Goal: Information Seeking & Learning: Learn about a topic

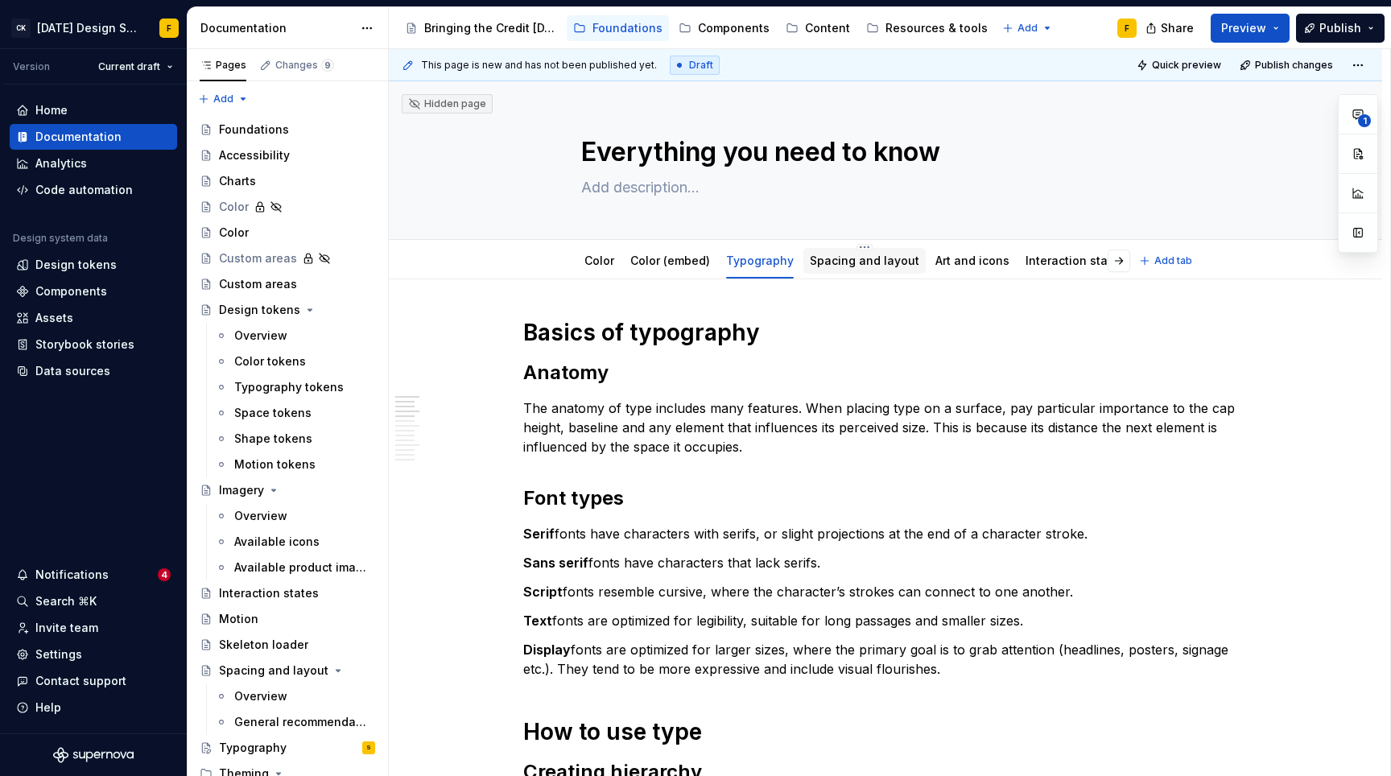
scroll to position [367, 0]
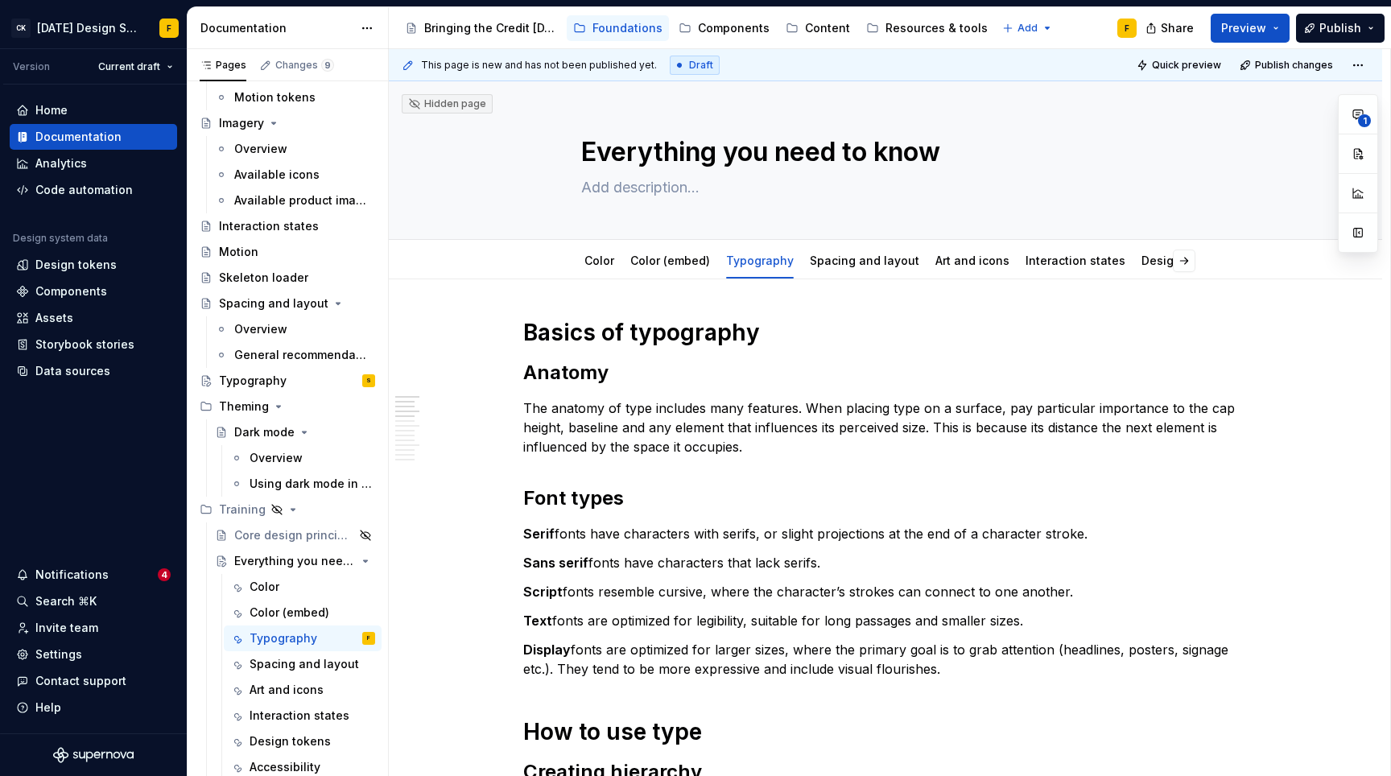
click at [763, 509] on h2 "Font types" at bounding box center [885, 498] width 724 height 26
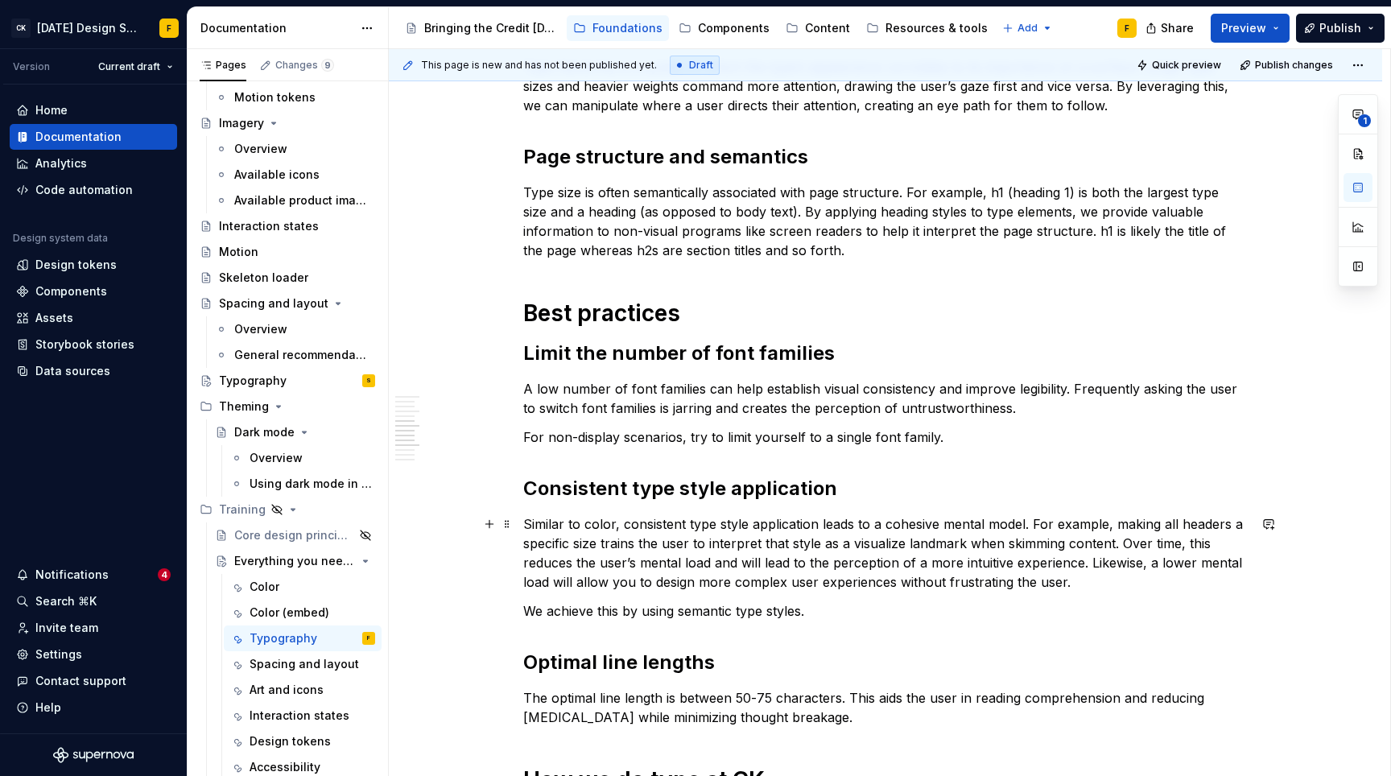
scroll to position [1486, 0]
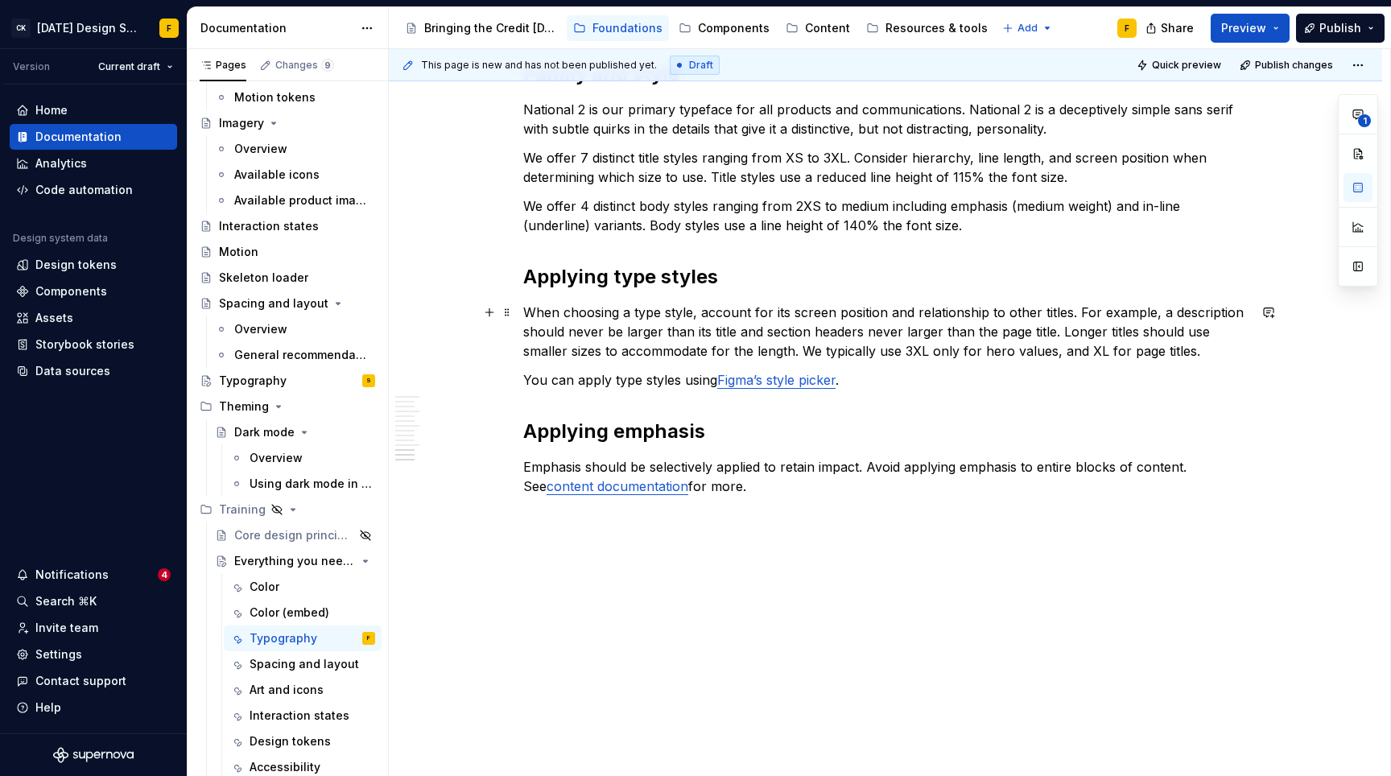
click at [697, 340] on p "When choosing a type style, account for its screen position and relationship to…" at bounding box center [885, 332] width 724 height 58
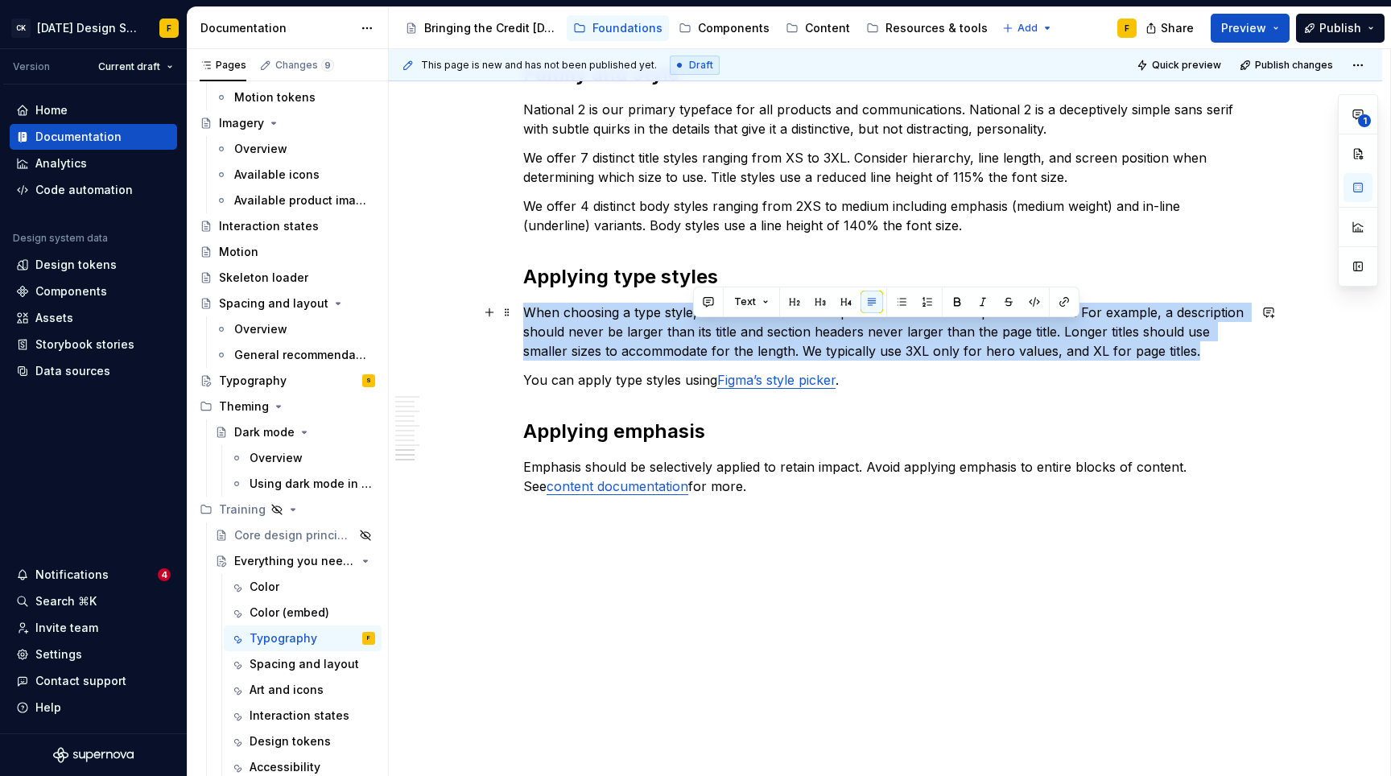
click at [697, 340] on p "When choosing a type style, account for its screen position and relationship to…" at bounding box center [885, 332] width 724 height 58
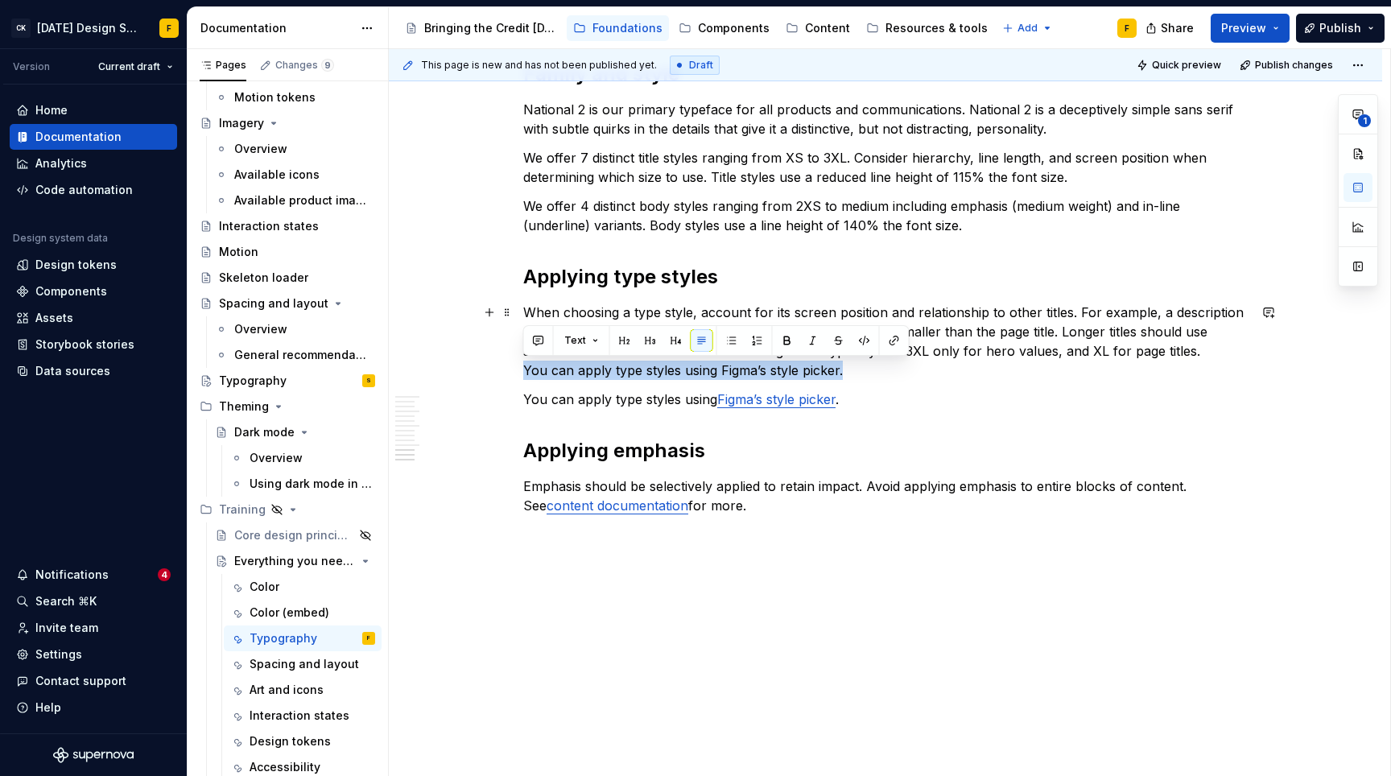
drag, startPoint x: 851, startPoint y: 366, endPoint x: 521, endPoint y: 369, distance: 330.0
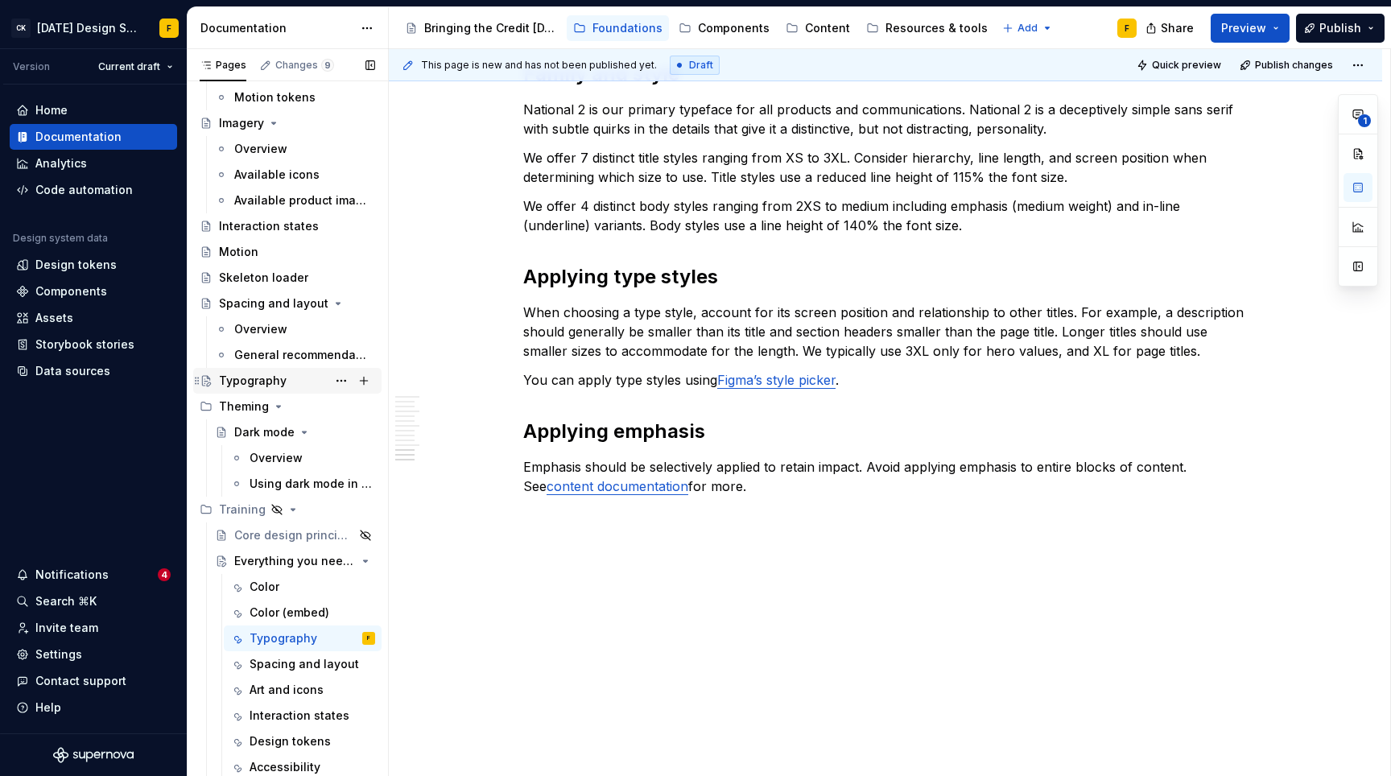
click at [242, 385] on div "Typography" at bounding box center [253, 381] width 68 height 16
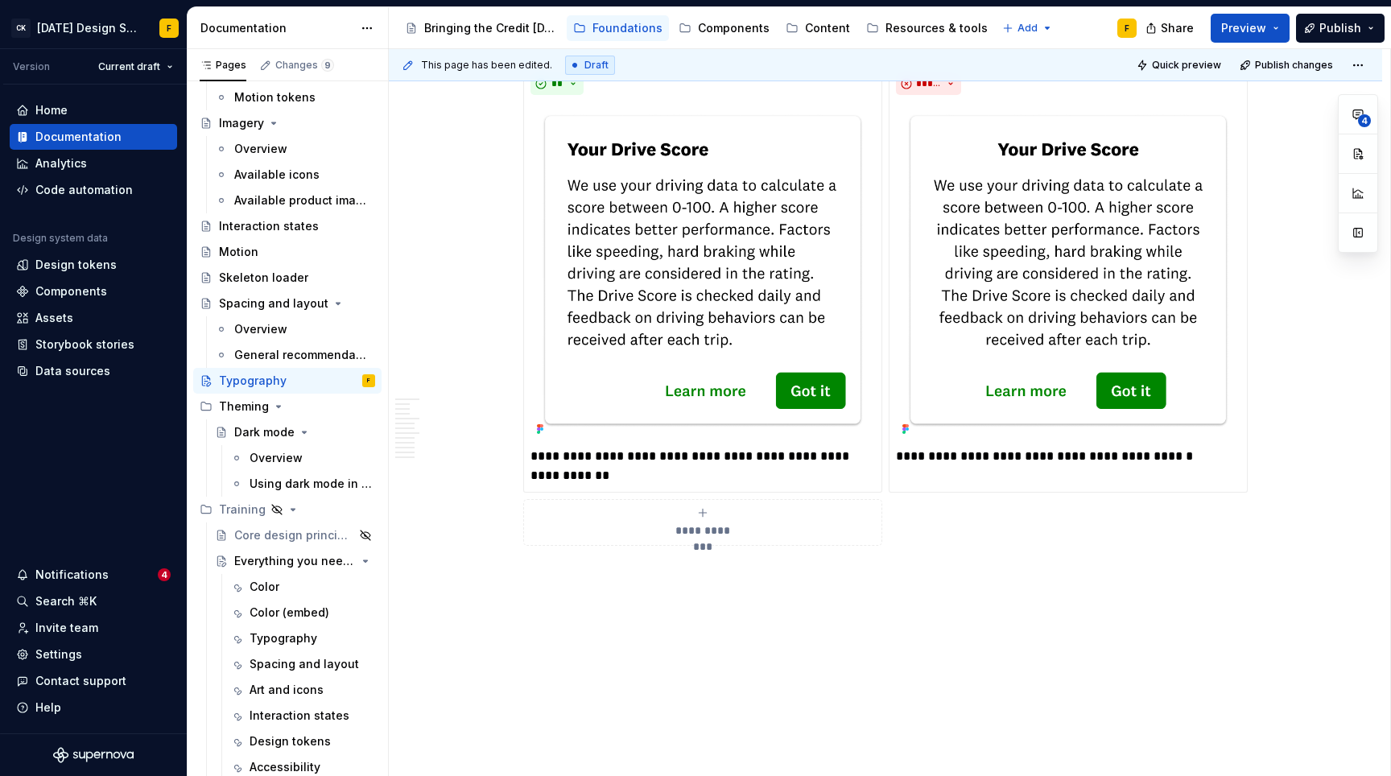
scroll to position [4662, 0]
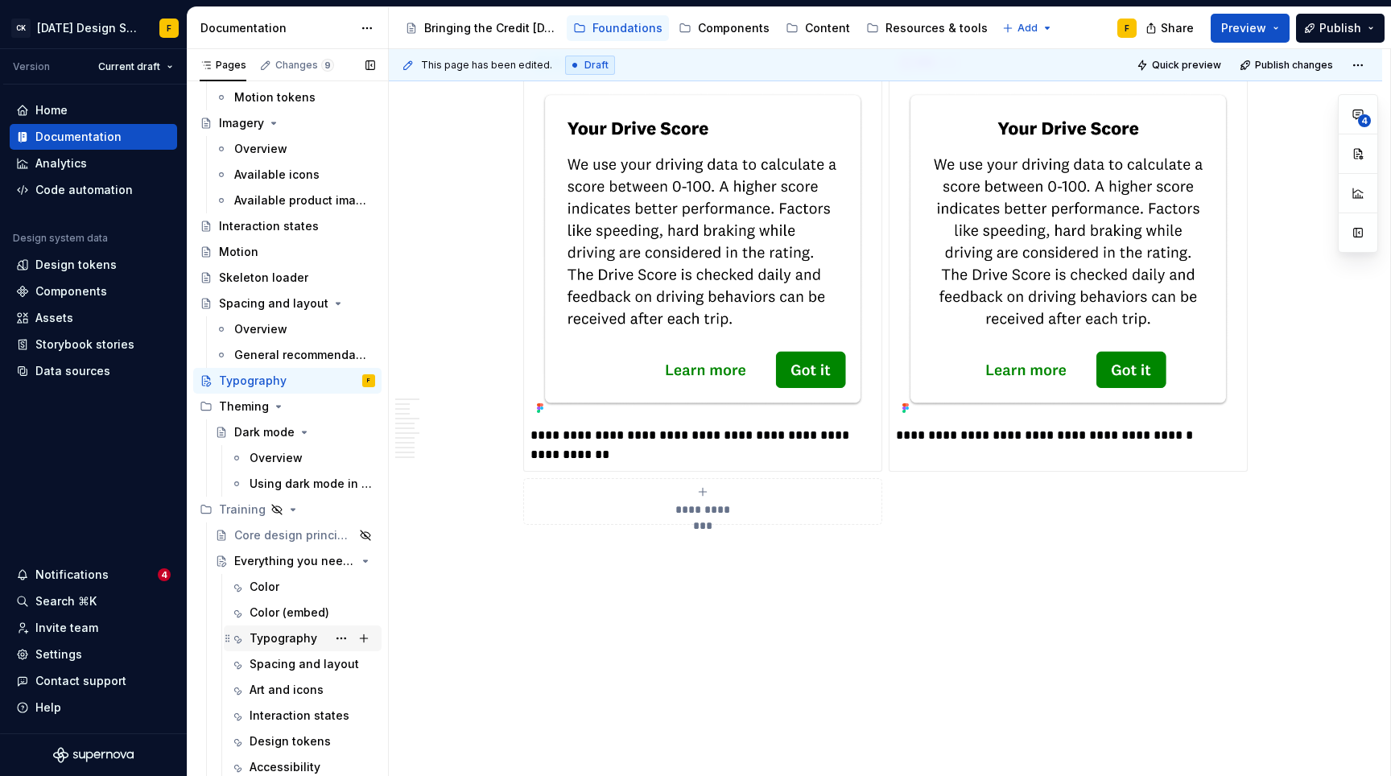
click at [283, 633] on div "Typography" at bounding box center [283, 638] width 68 height 16
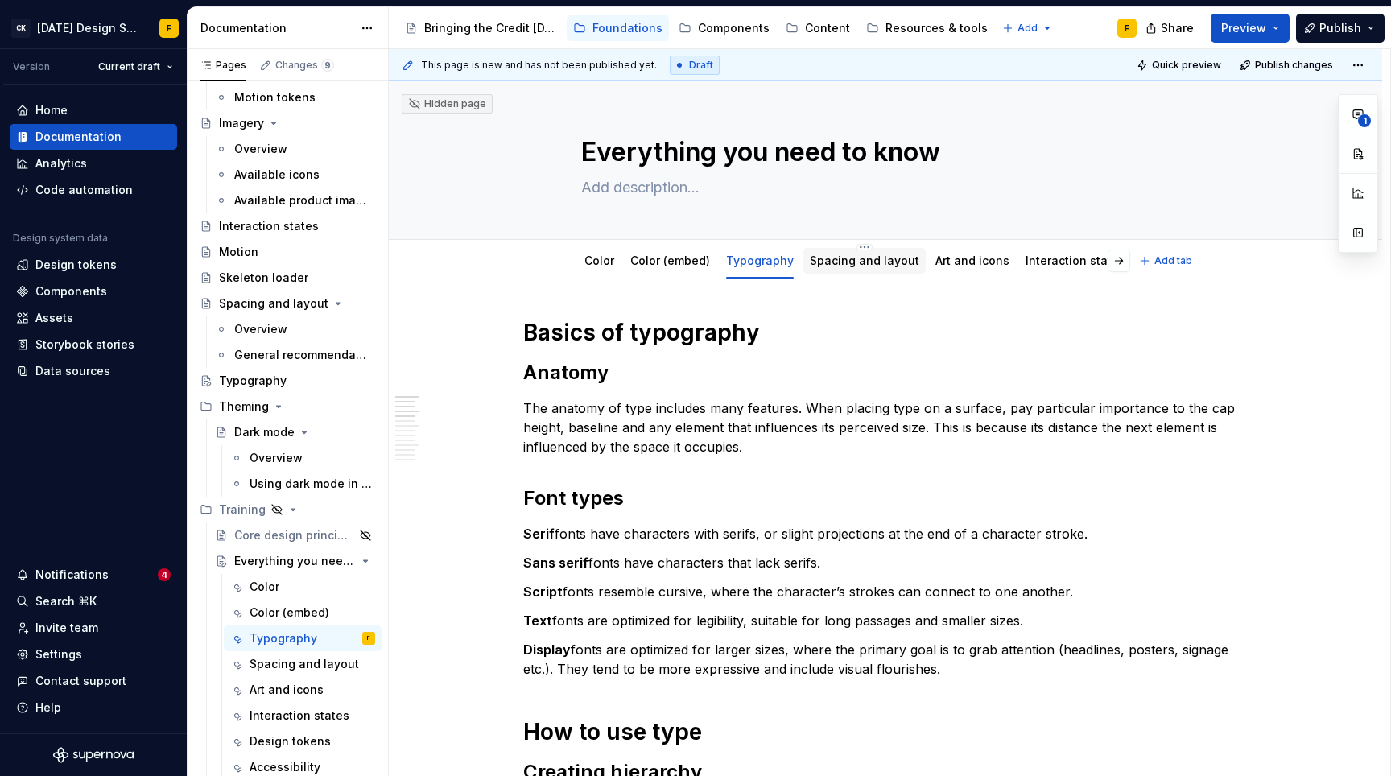
click at [831, 258] on link "Spacing and layout" at bounding box center [864, 261] width 109 height 14
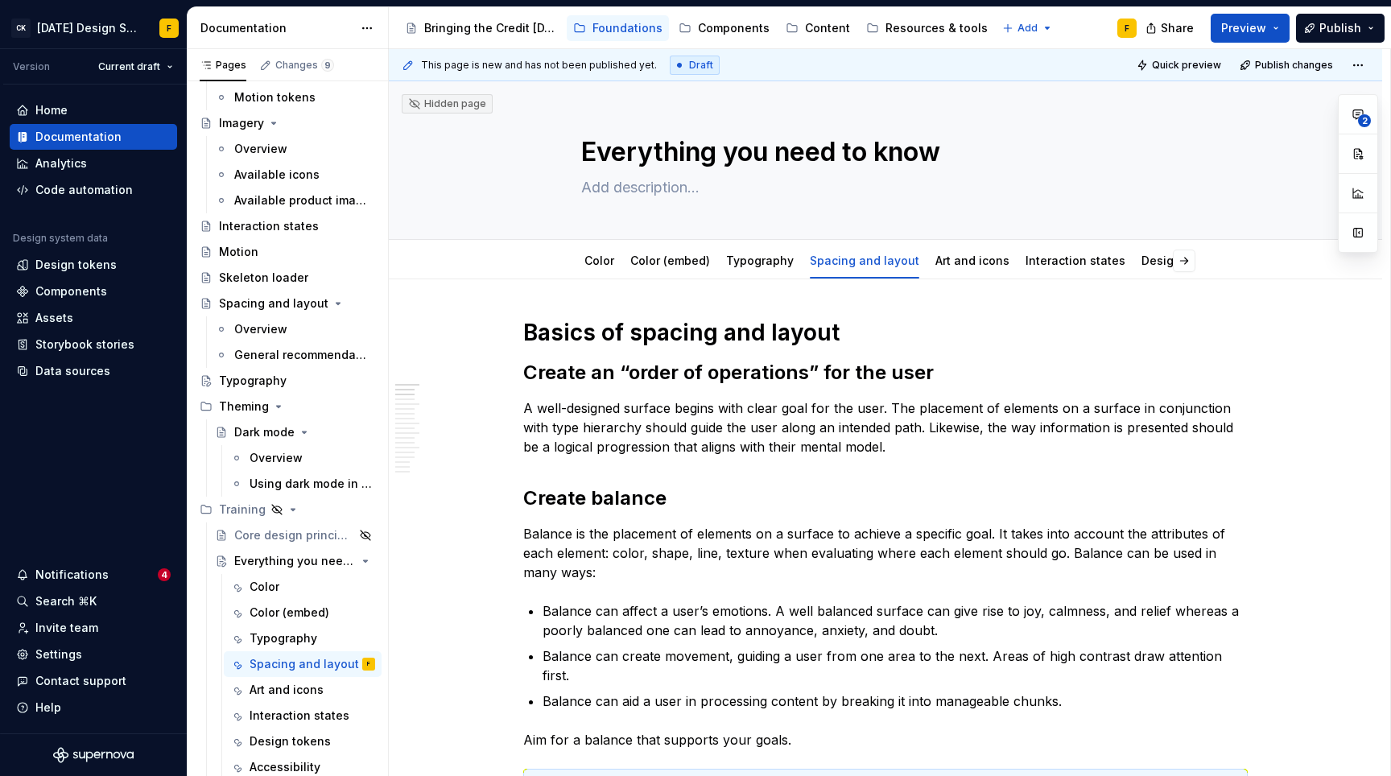
type textarea "*"
